Goal: Information Seeking & Learning: Learn about a topic

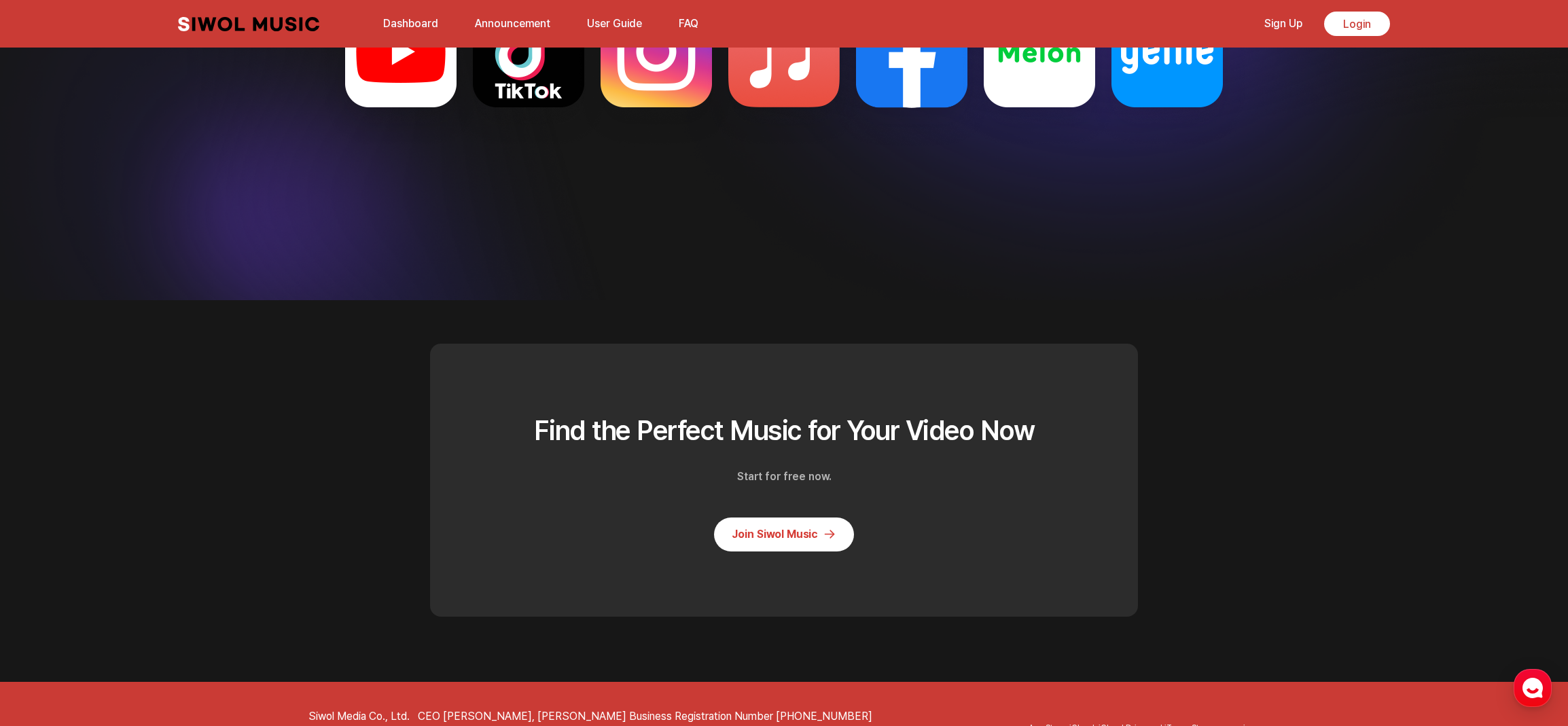
scroll to position [3335, 0]
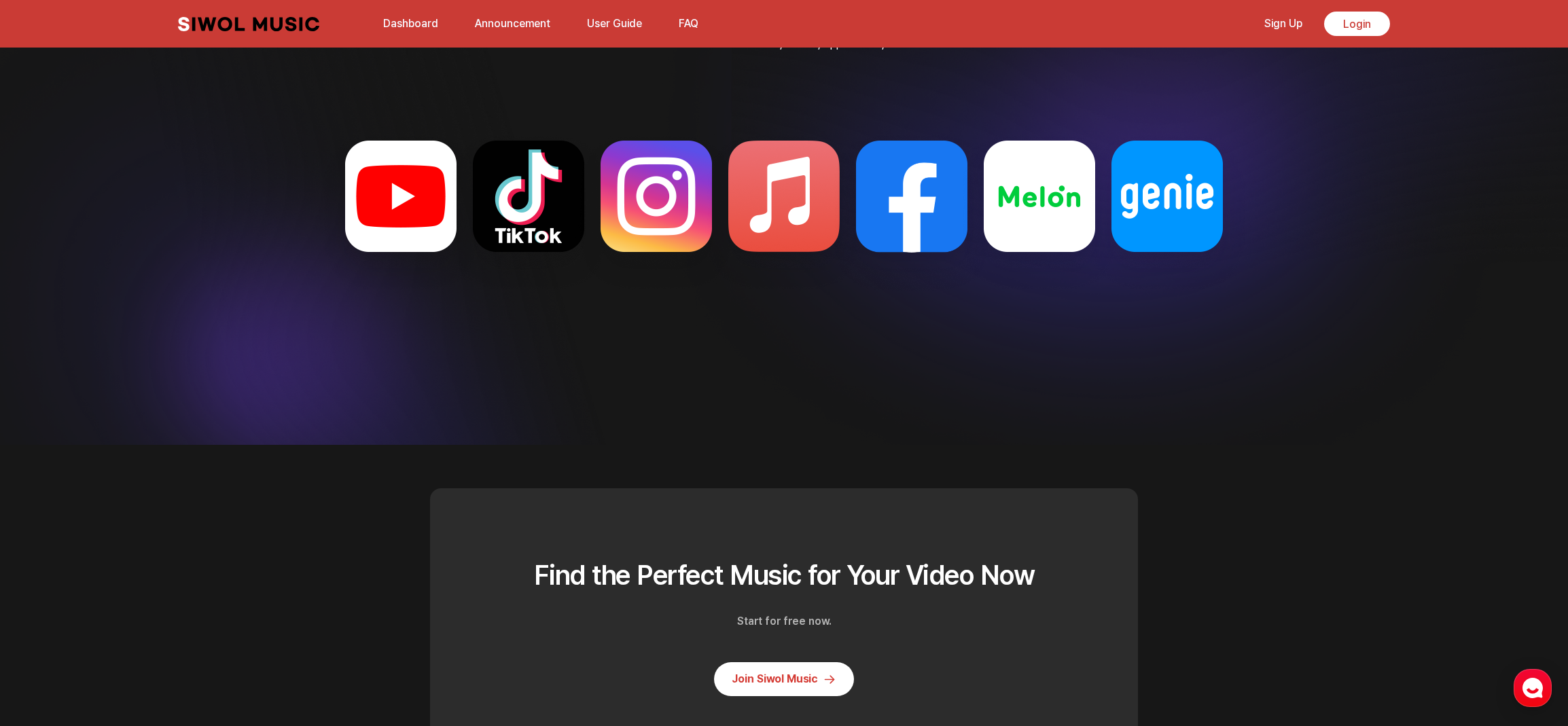
click at [511, 30] on link "Announcement" at bounding box center [513, 23] width 92 height 29
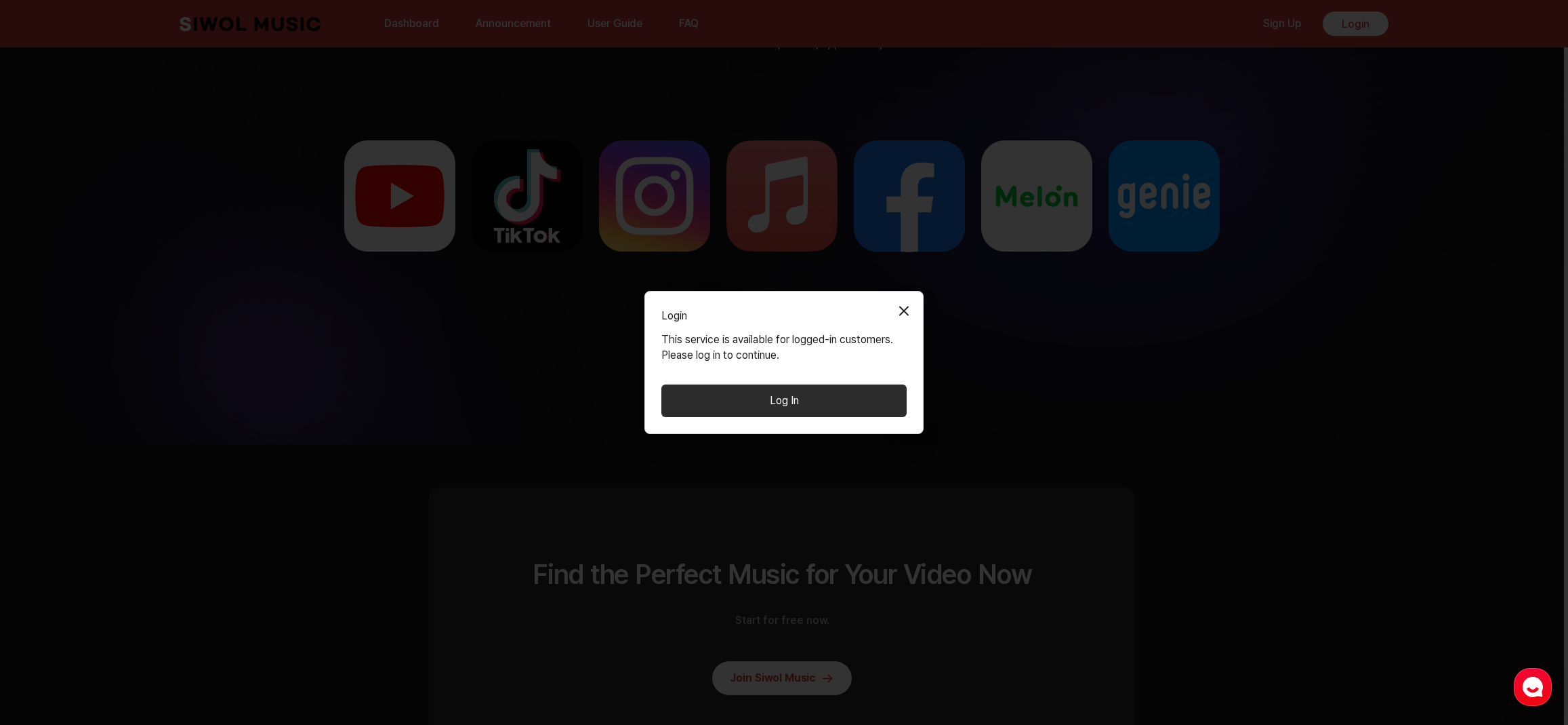
click at [903, 306] on button "Close Modal" at bounding box center [904, 310] width 27 height 28
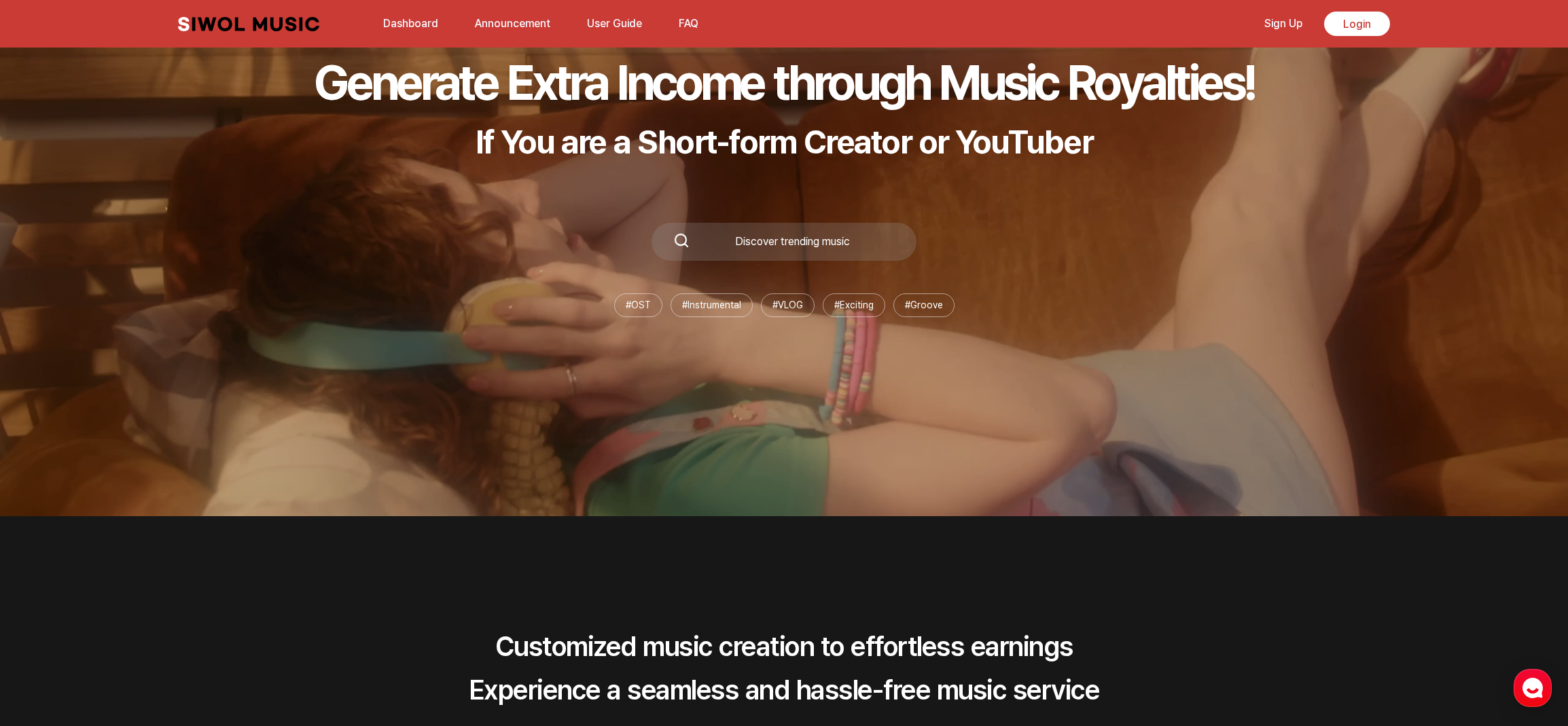
scroll to position [0, 0]
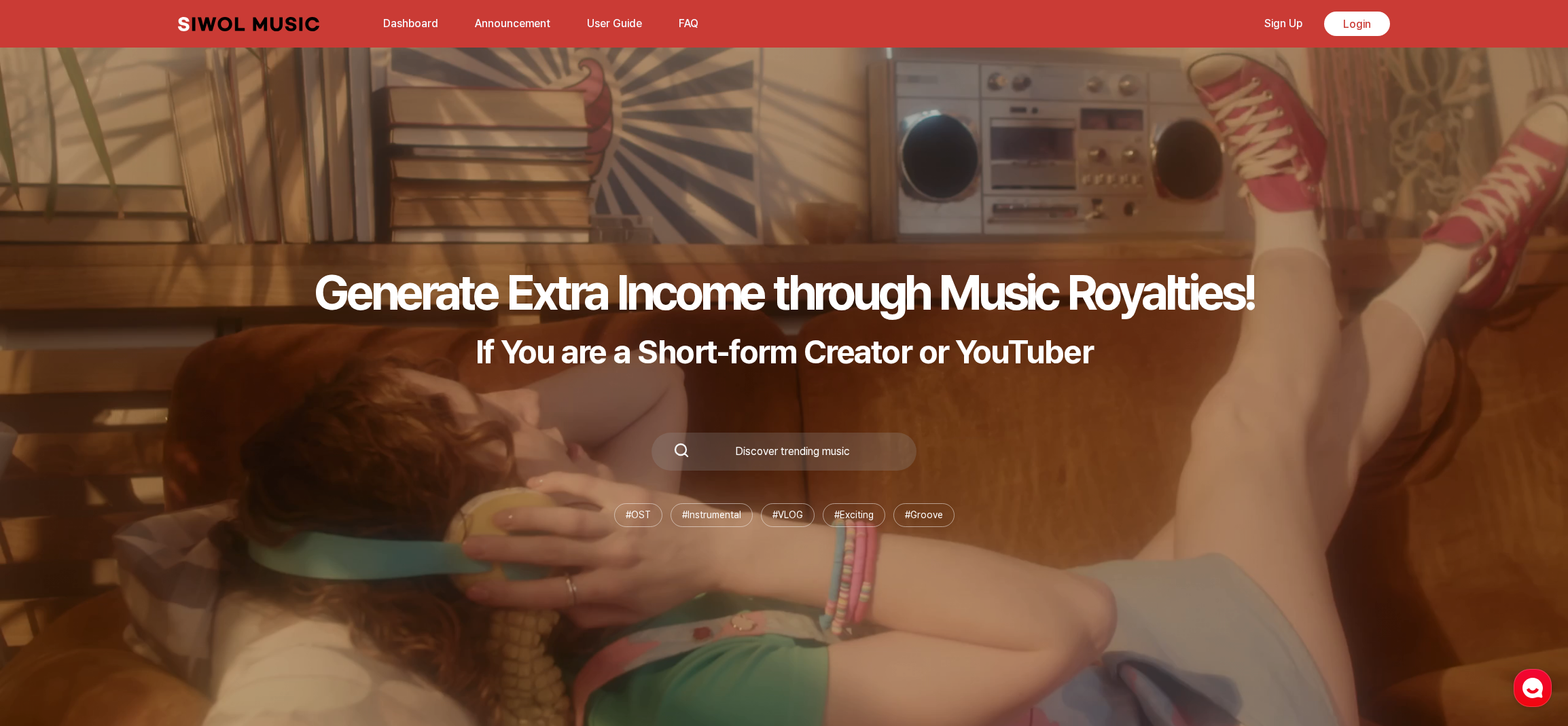
click at [680, 26] on button "FAQ" at bounding box center [688, 23] width 36 height 33
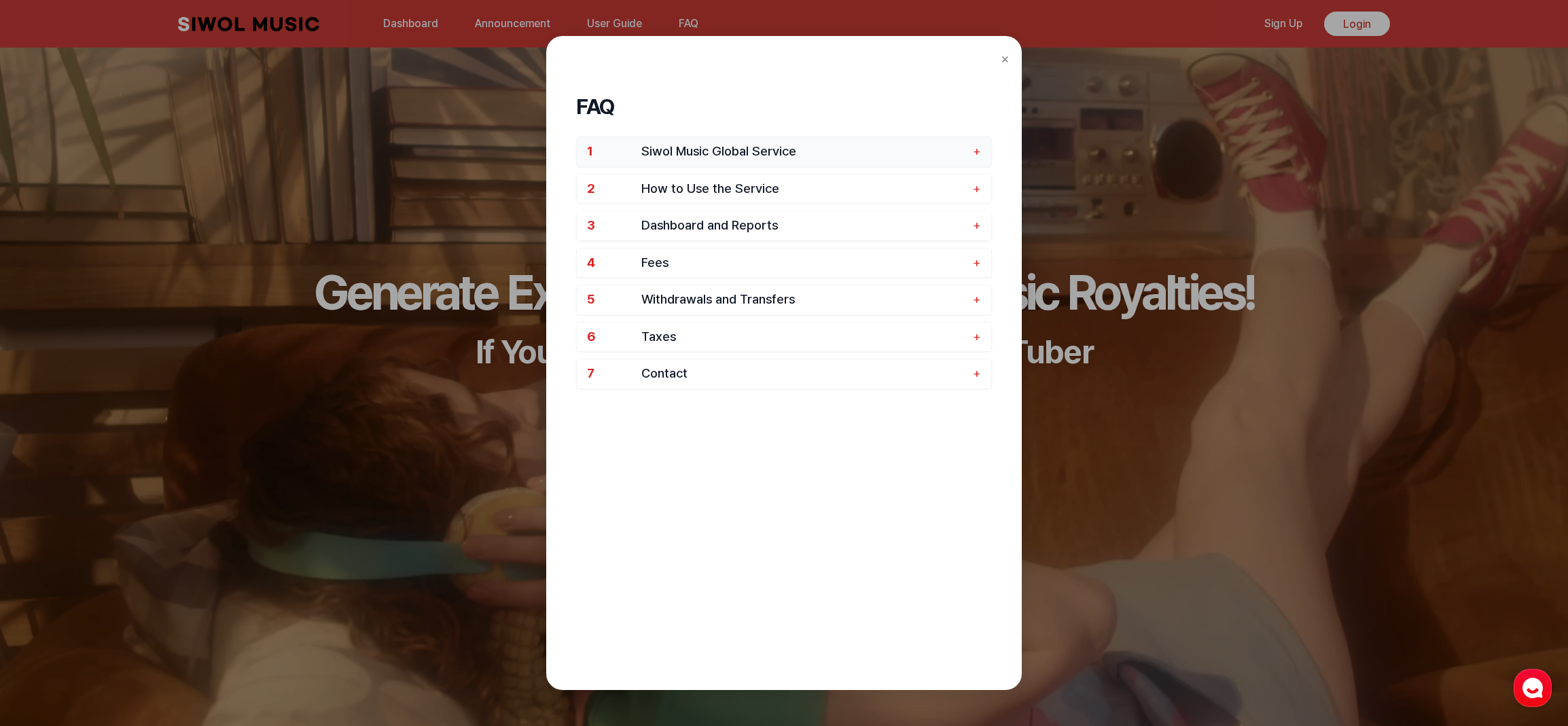
click at [975, 155] on span "+" at bounding box center [977, 151] width 8 height 16
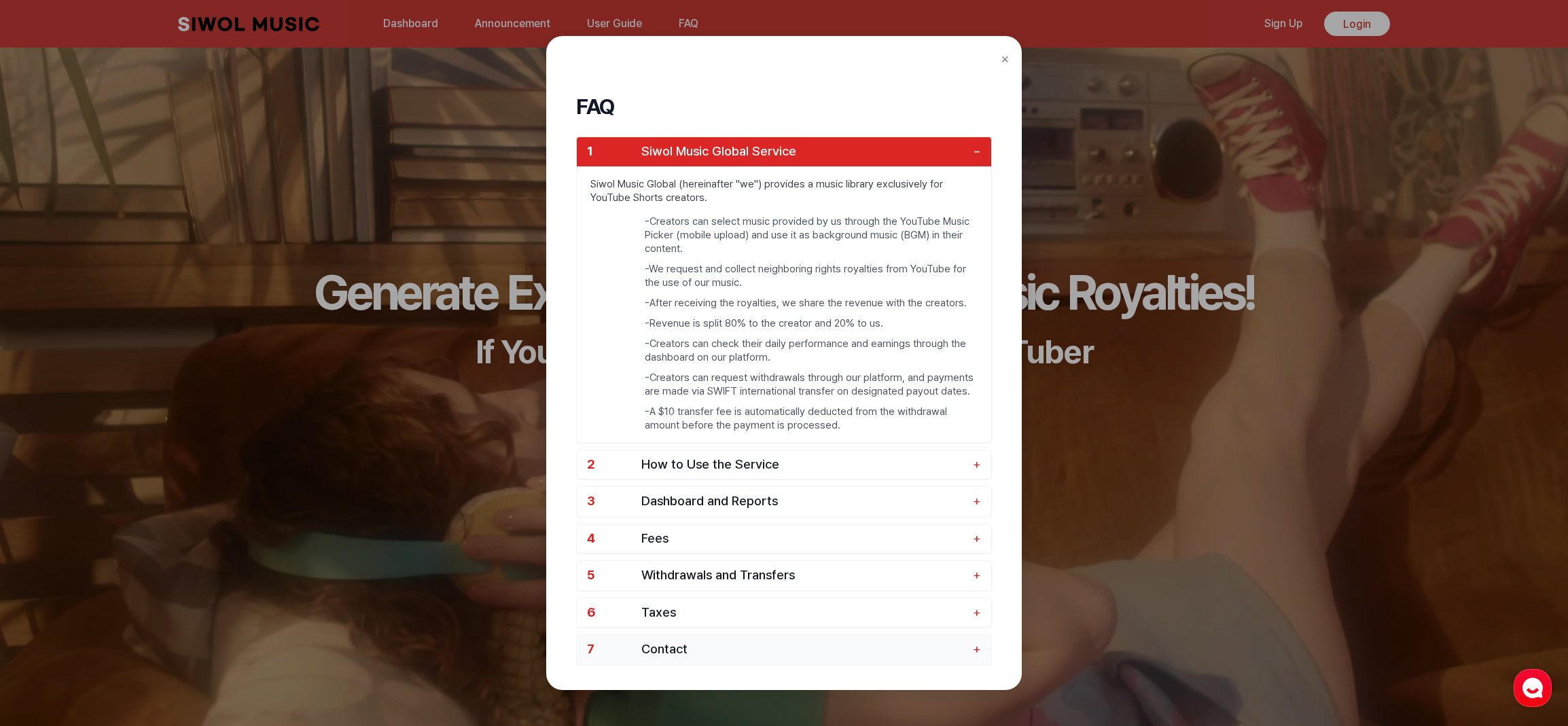
click at [919, 654] on span "Contact" at bounding box center [803, 649] width 325 height 16
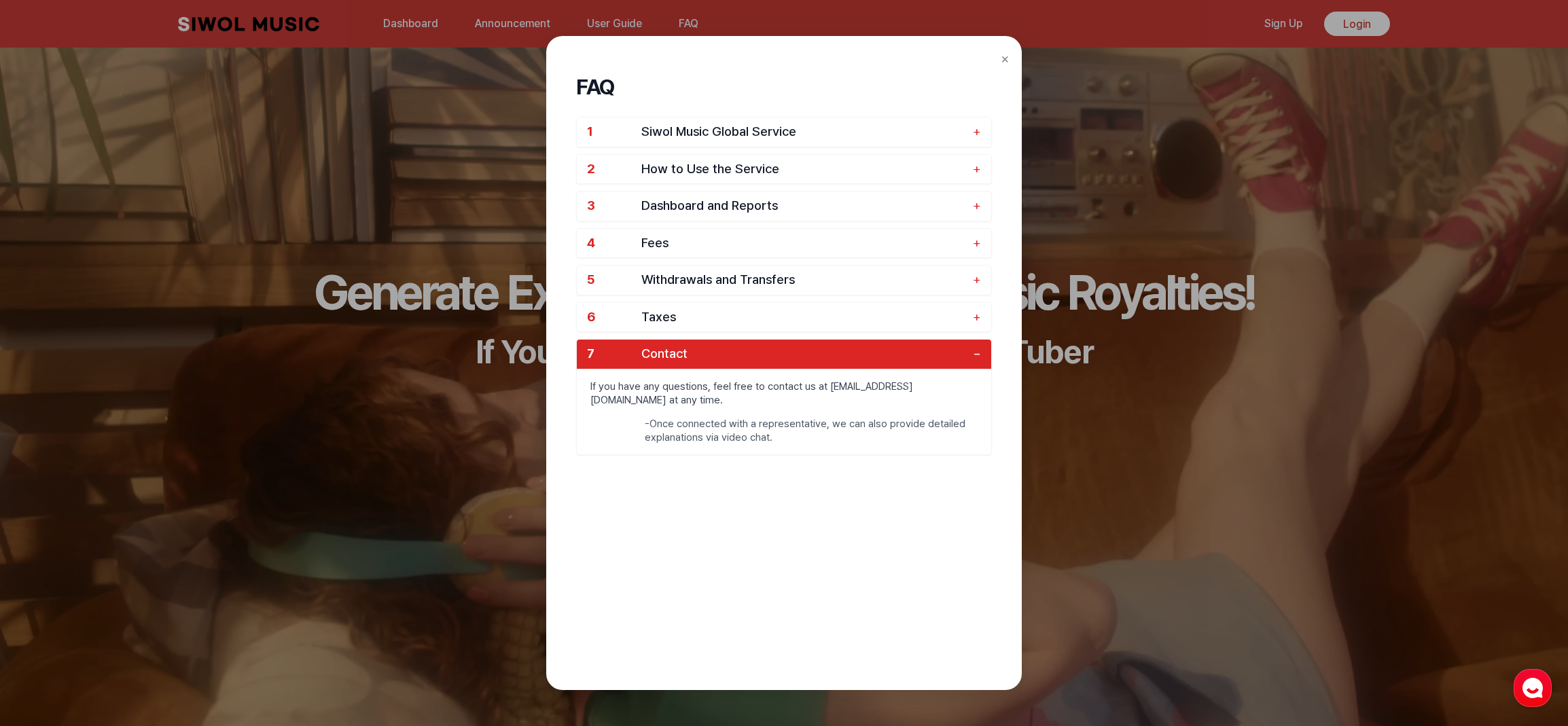
scroll to position [107, 0]
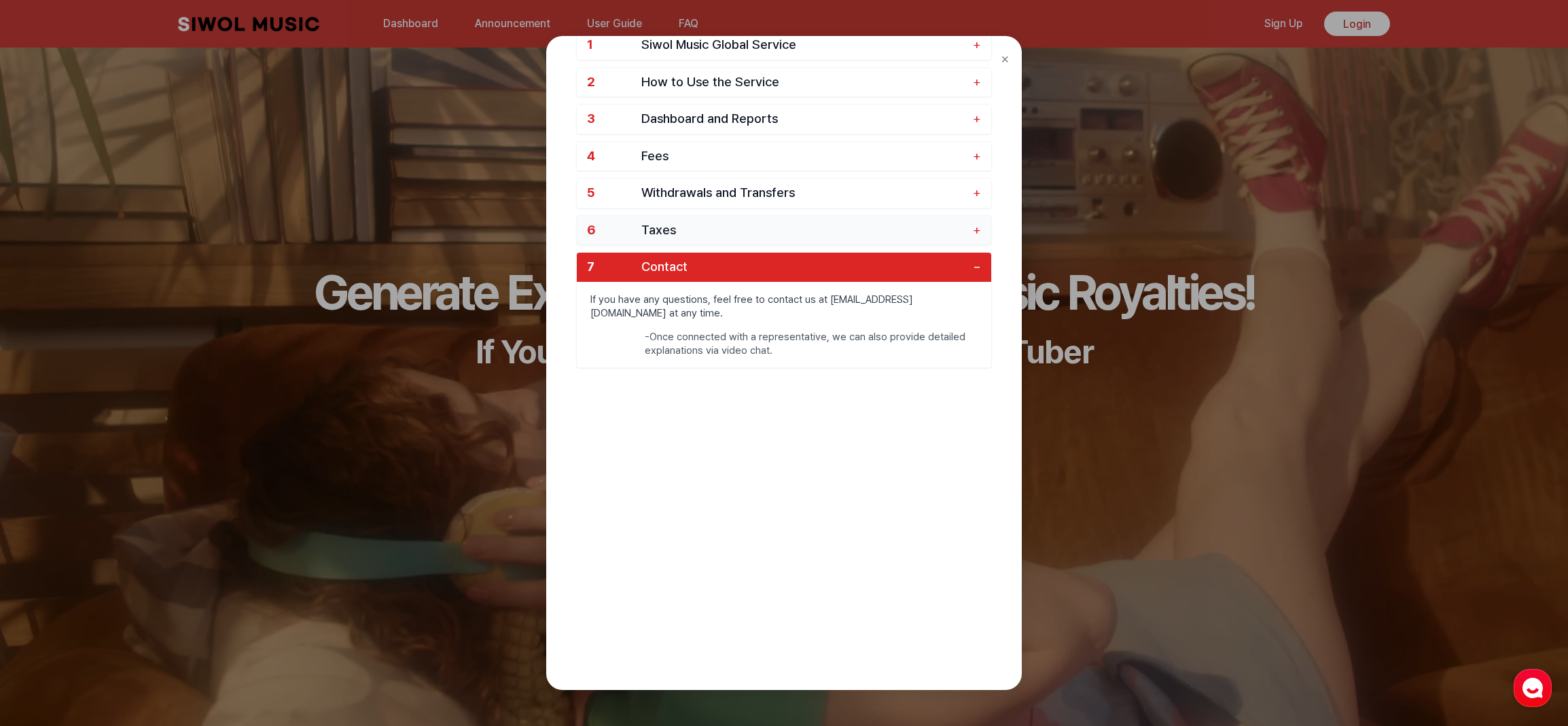
click at [931, 241] on button "6 Taxes +" at bounding box center [784, 230] width 414 height 29
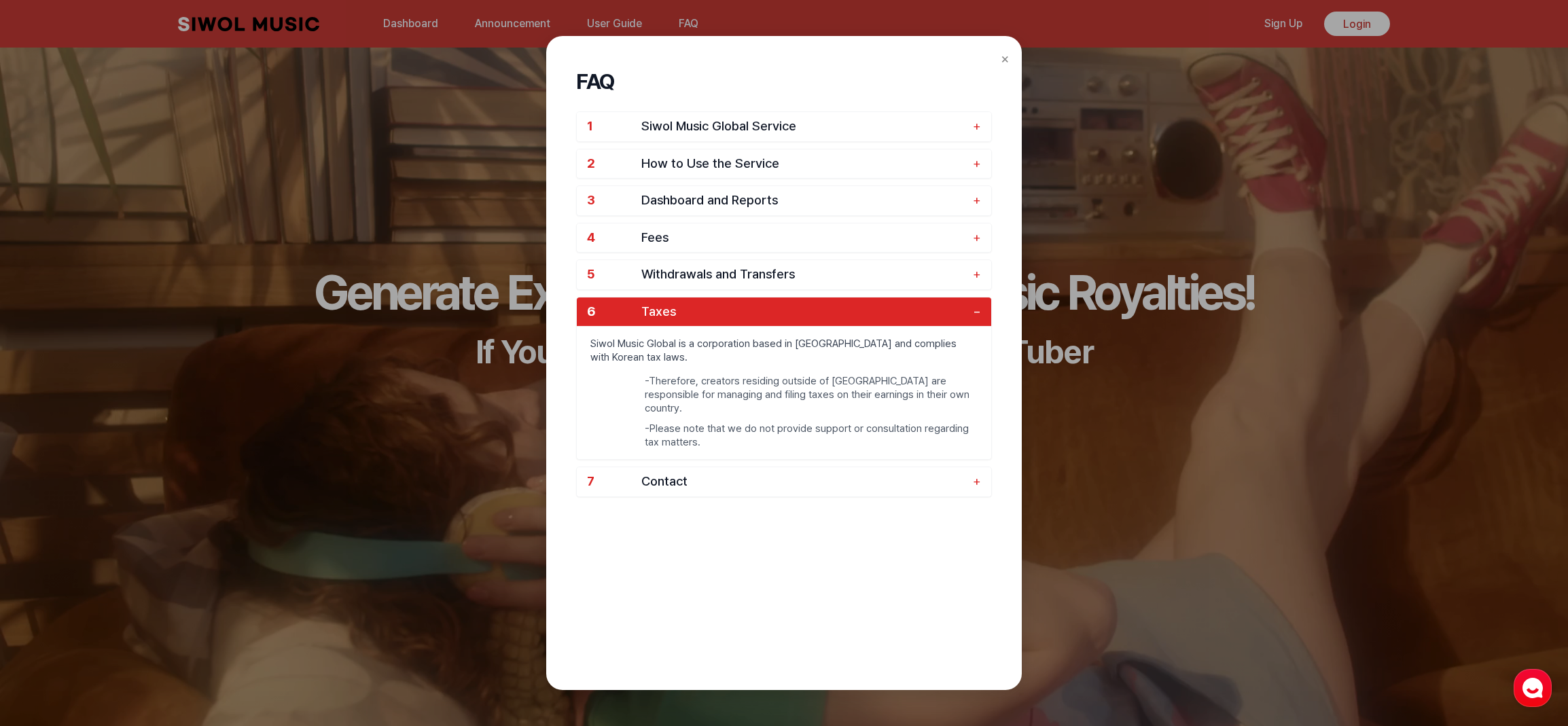
scroll to position [23, 0]
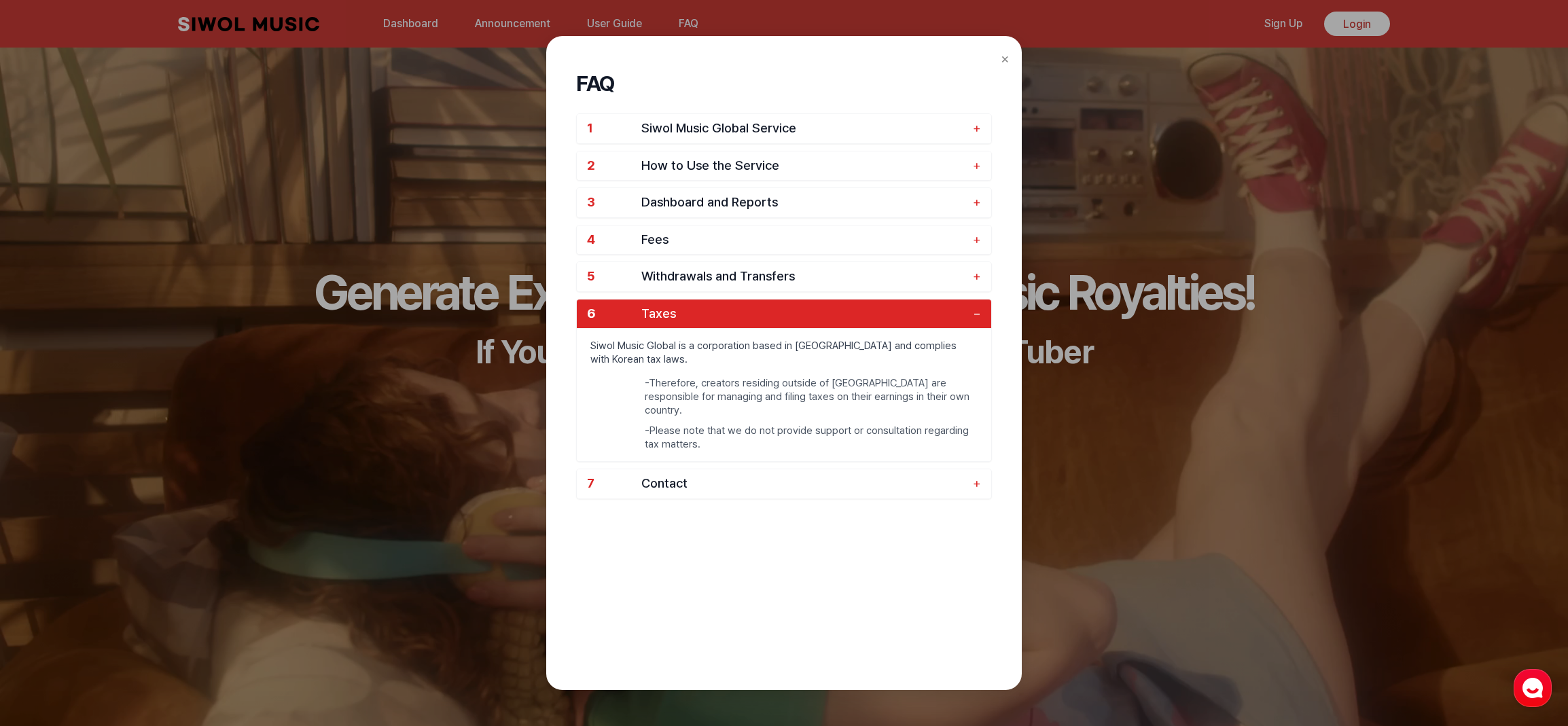
click at [931, 241] on span "Fees" at bounding box center [803, 239] width 325 height 16
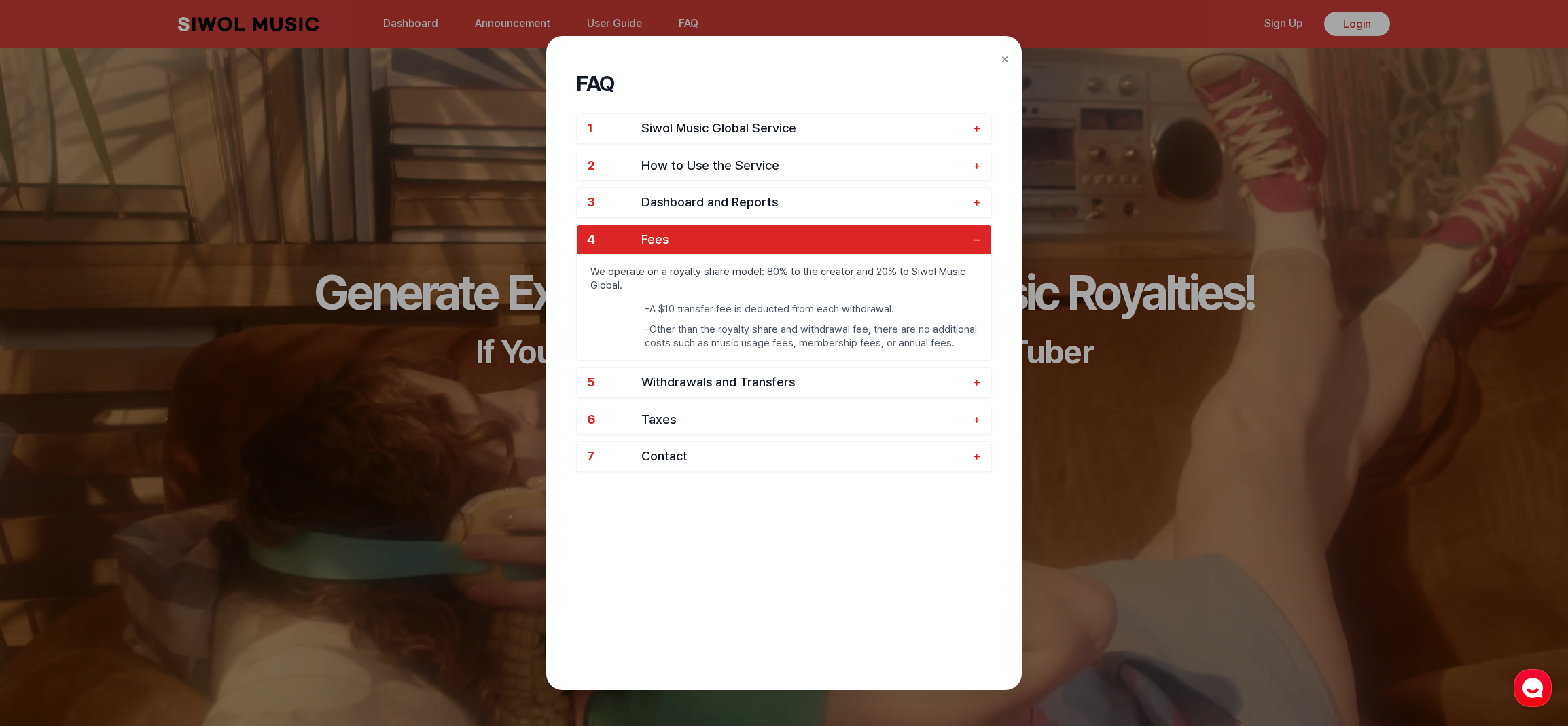
scroll to position [1, 0]
click at [1152, 378] on div "× FAQ 1 Siwol Music Global Service + 2 How to Use the Service + 3 Dashboard and…" at bounding box center [784, 363] width 1568 height 726
